Goal: Find specific page/section: Find specific page/section

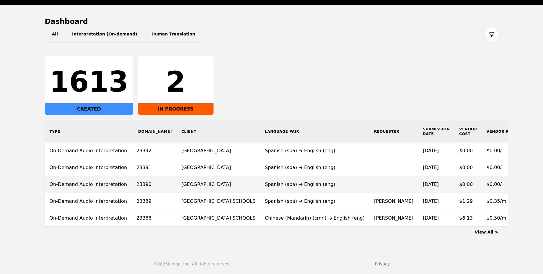
click at [482, 179] on td "$0.00/" at bounding box center [502, 184] width 41 height 17
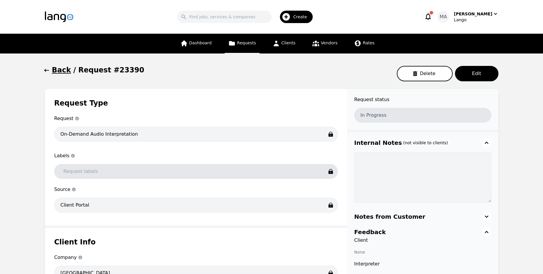
click at [51, 75] on div "Back / Request #23390 Delete Edit" at bounding box center [272, 73] width 454 height 17
click at [59, 71] on h1 "Back" at bounding box center [61, 69] width 19 height 9
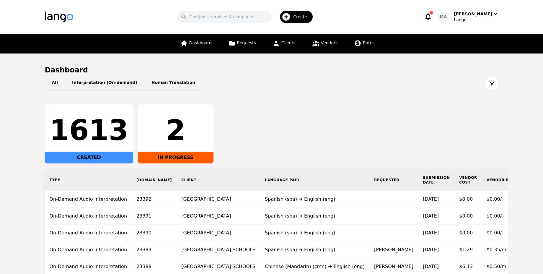
click at [433, 17] on icon "button" at bounding box center [428, 16] width 8 height 8
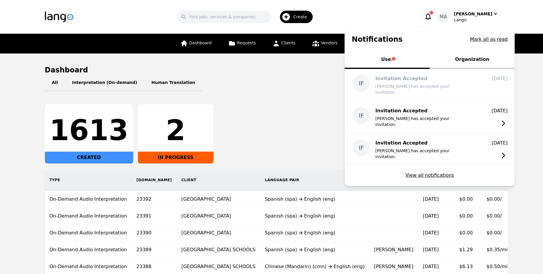
click at [462, 60] on button "Organization" at bounding box center [472, 60] width 85 height 18
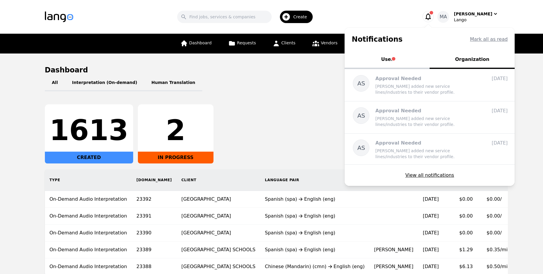
click at [262, 90] on div "All Interpretation (On-demand) Human Translation" at bounding box center [272, 83] width 454 height 17
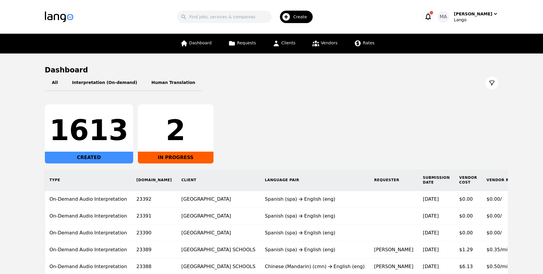
click at [433, 18] on icon "button" at bounding box center [428, 16] width 8 height 8
